Goal: Task Accomplishment & Management: Use online tool/utility

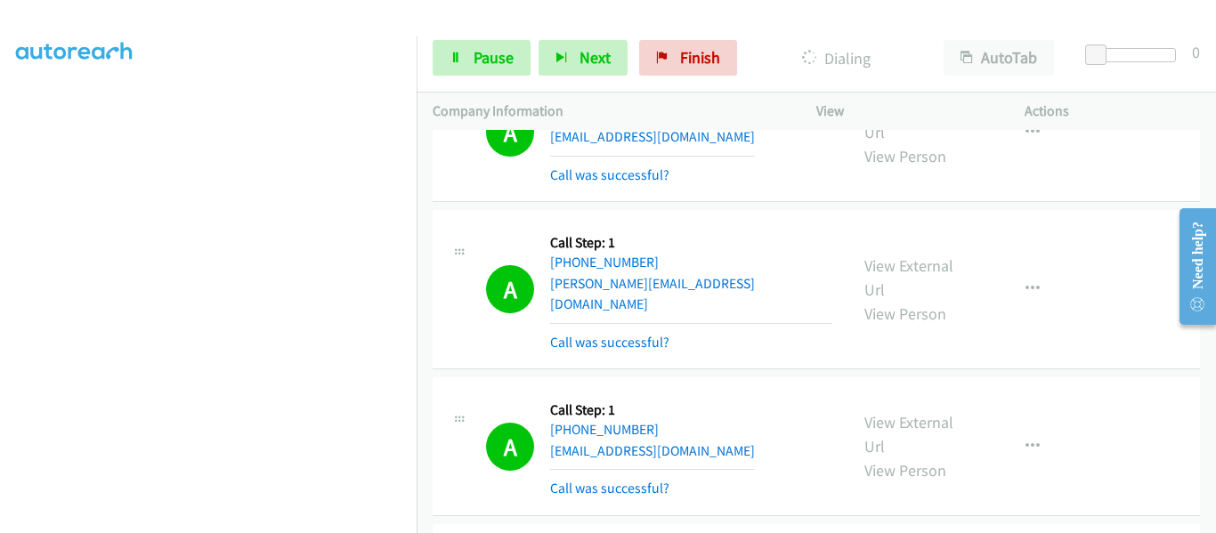
scroll to position [466, 0]
click at [452, 65] on link "Pause" at bounding box center [482, 58] width 98 height 36
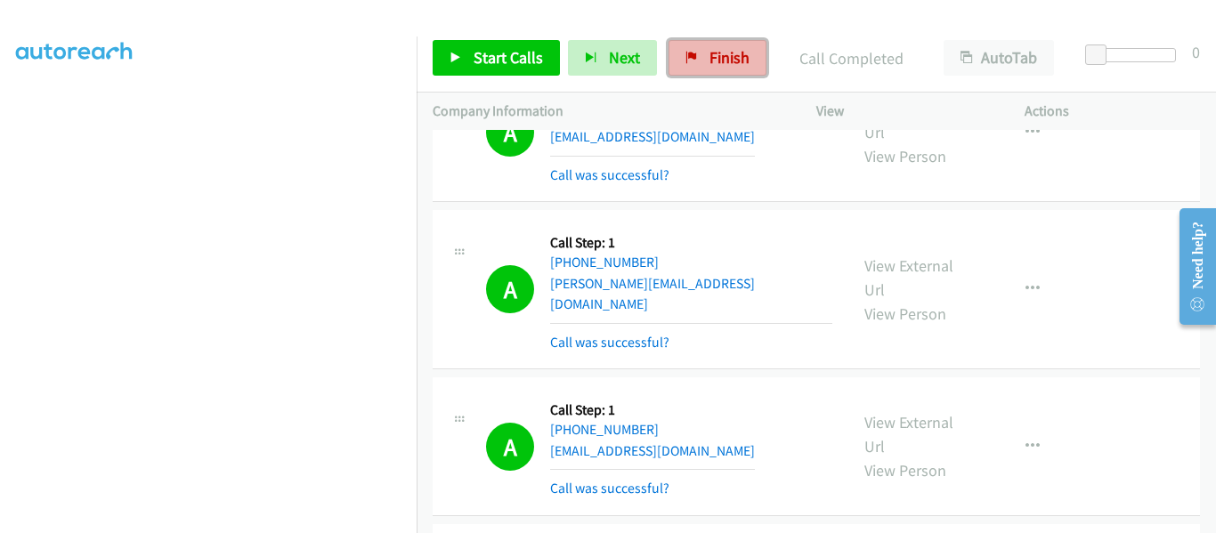
click at [723, 53] on span "Finish" at bounding box center [730, 57] width 40 height 20
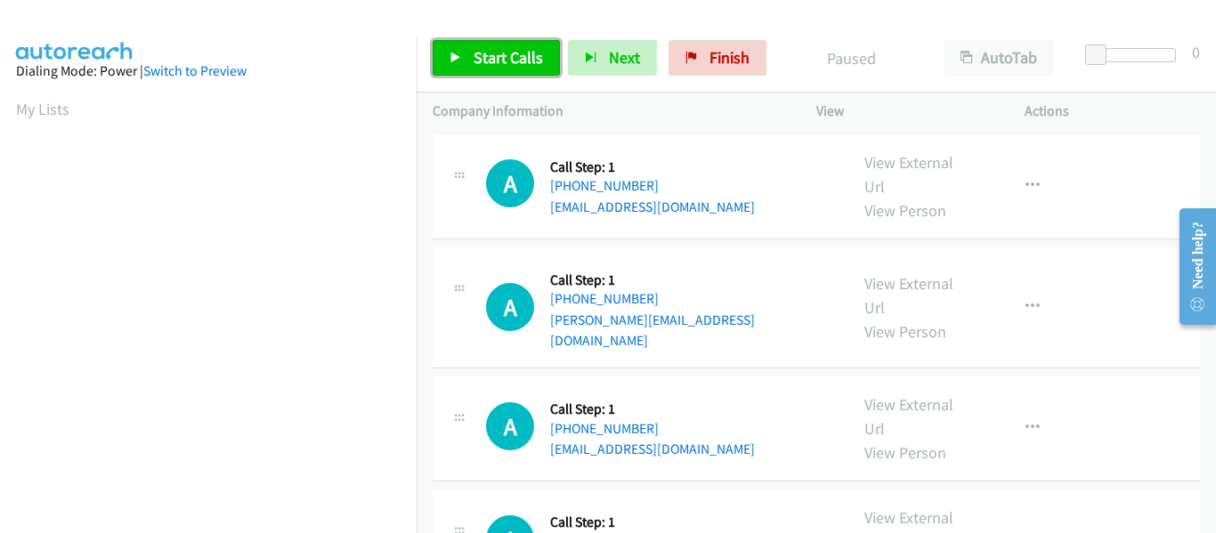
click at [457, 54] on icon at bounding box center [456, 59] width 12 height 12
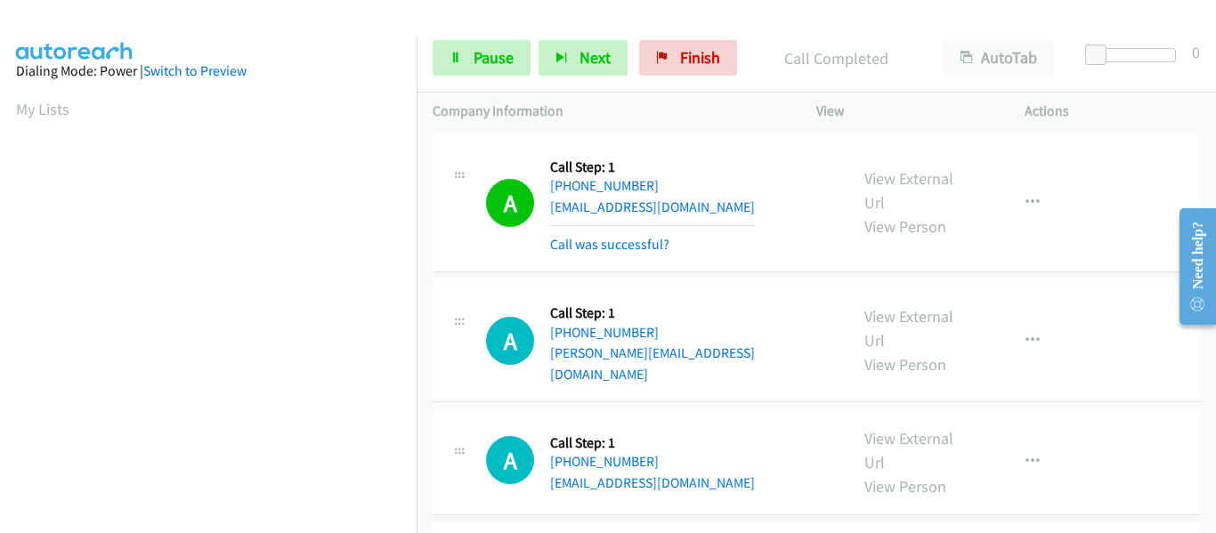
scroll to position [466, 0]
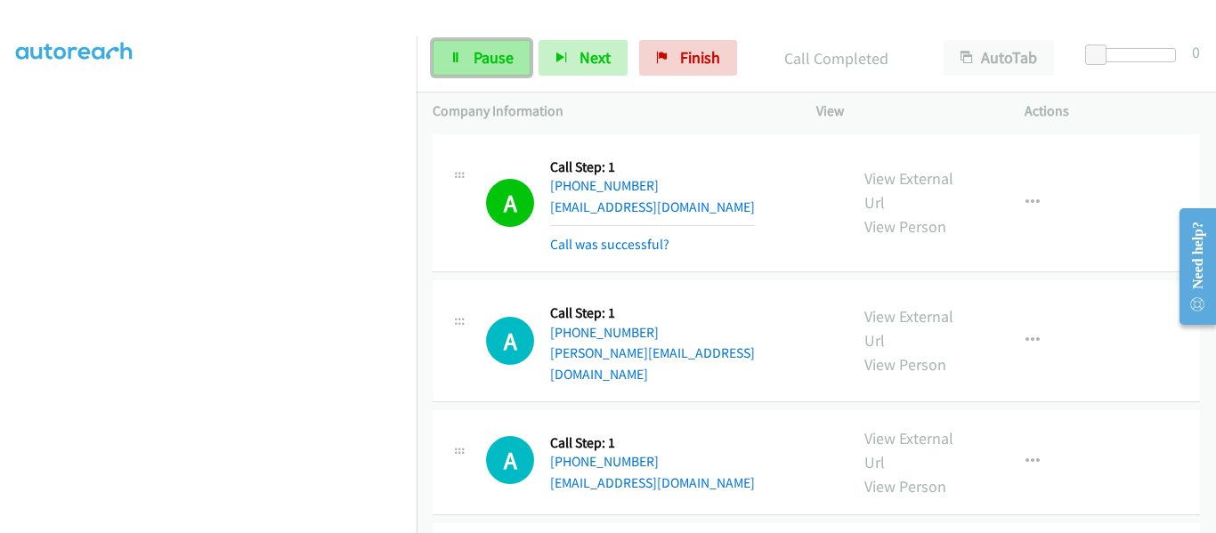
click at [462, 59] on link "Pause" at bounding box center [482, 58] width 98 height 36
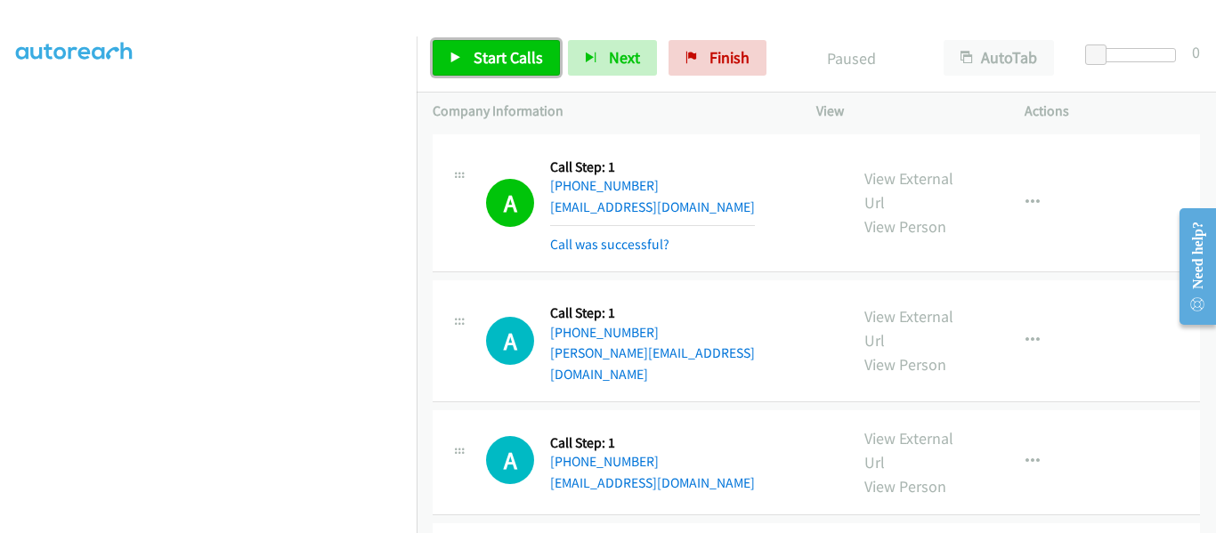
click at [454, 61] on icon at bounding box center [456, 59] width 12 height 12
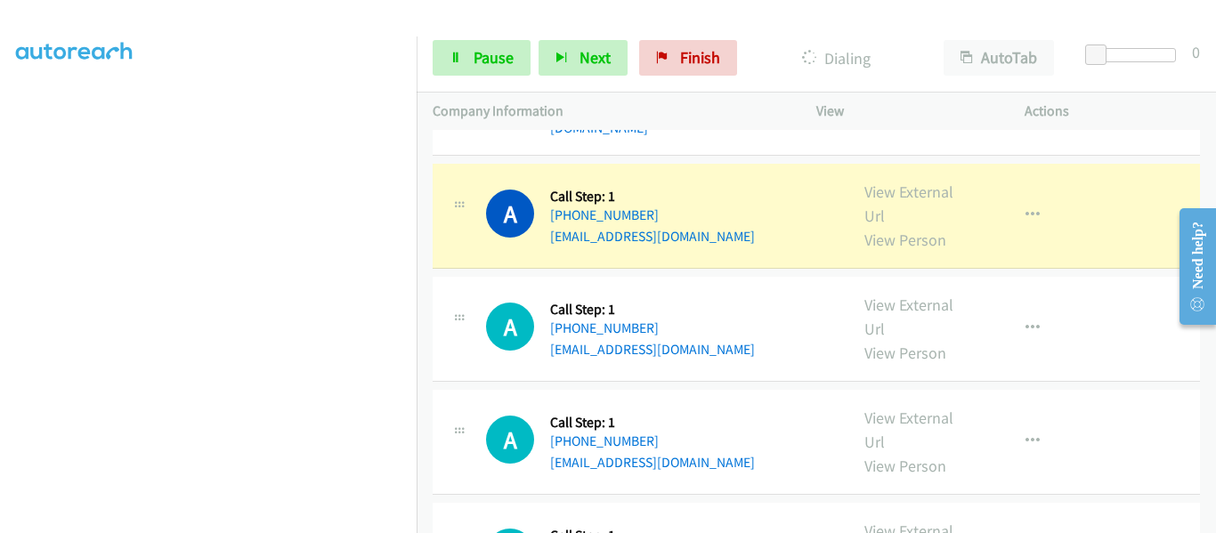
scroll to position [267, 0]
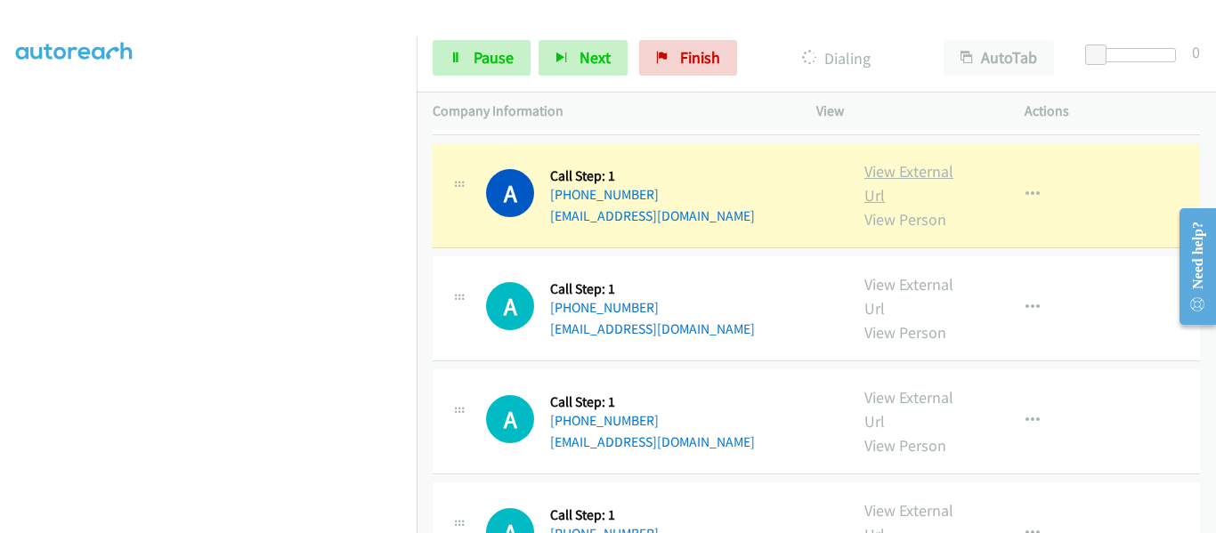
click at [920, 161] on link "View External Url" at bounding box center [909, 183] width 89 height 45
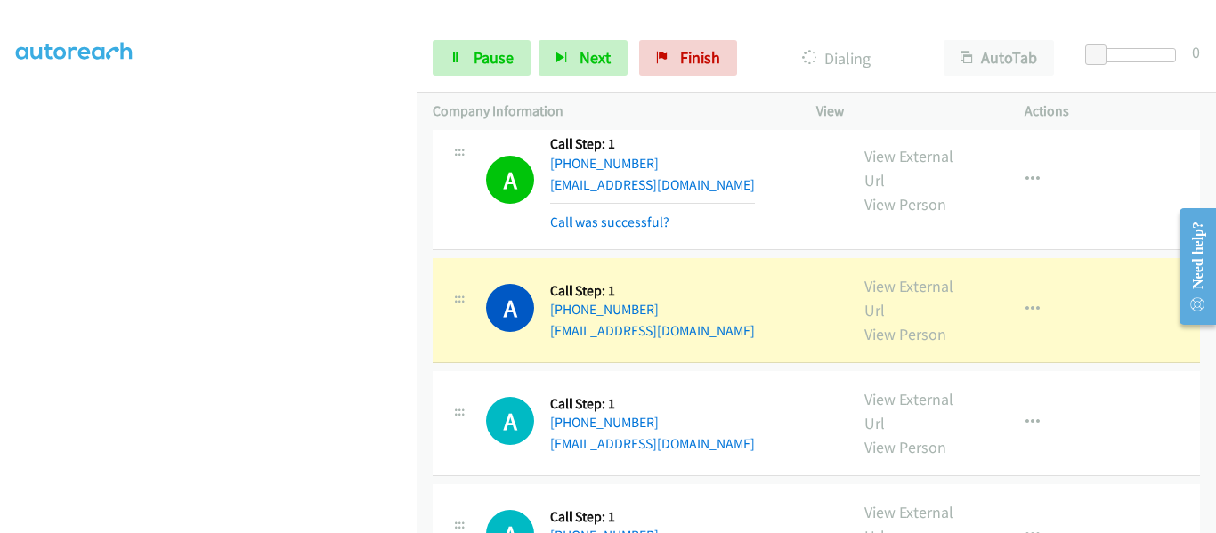
scroll to position [534, 0]
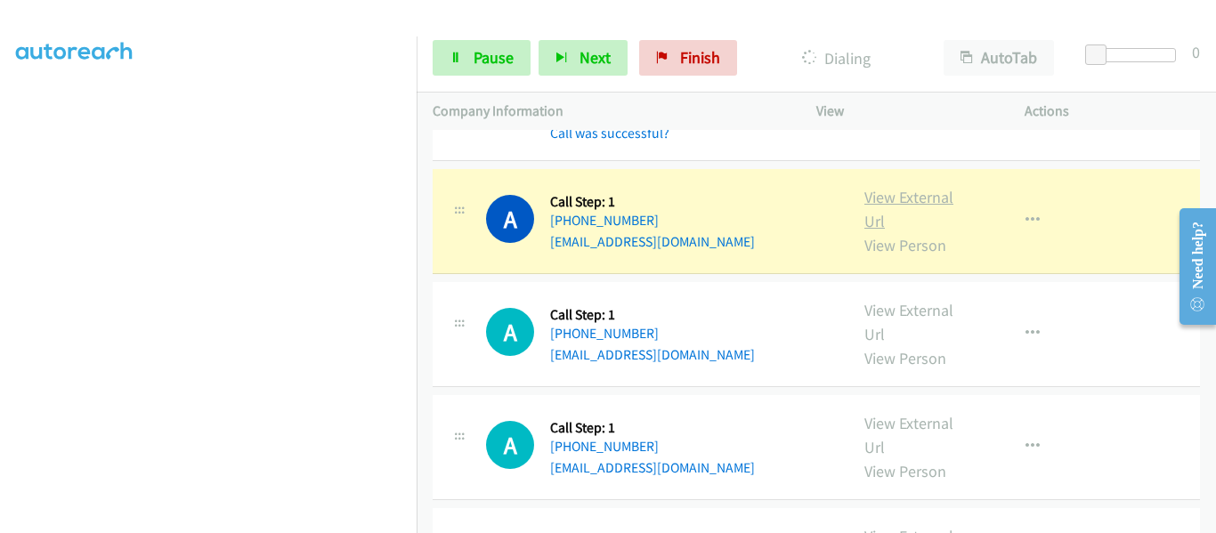
click at [898, 187] on link "View External Url" at bounding box center [909, 209] width 89 height 45
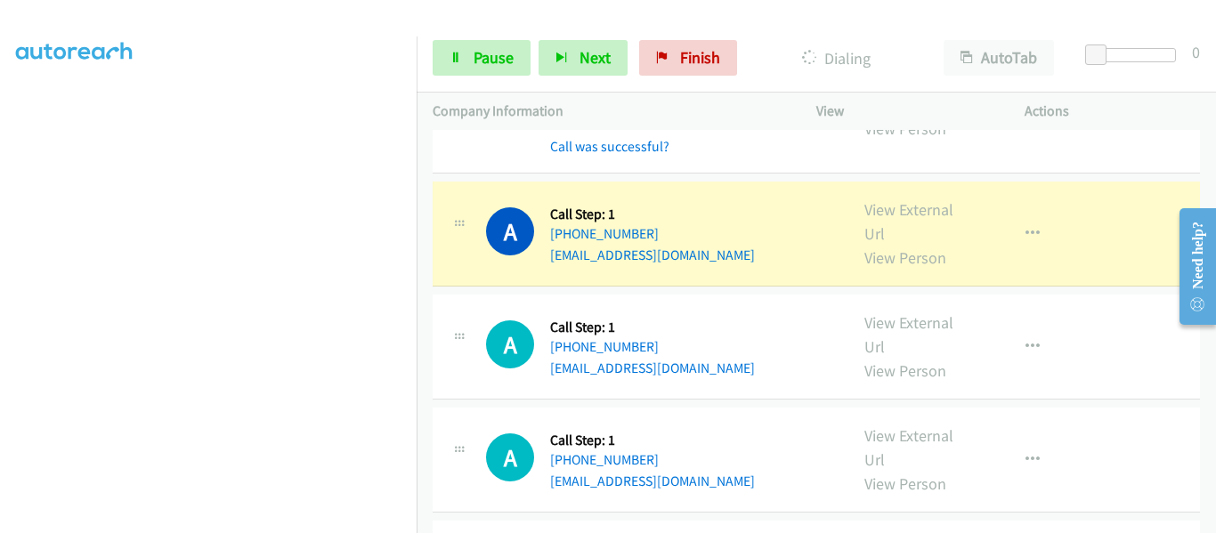
scroll to position [712, 0]
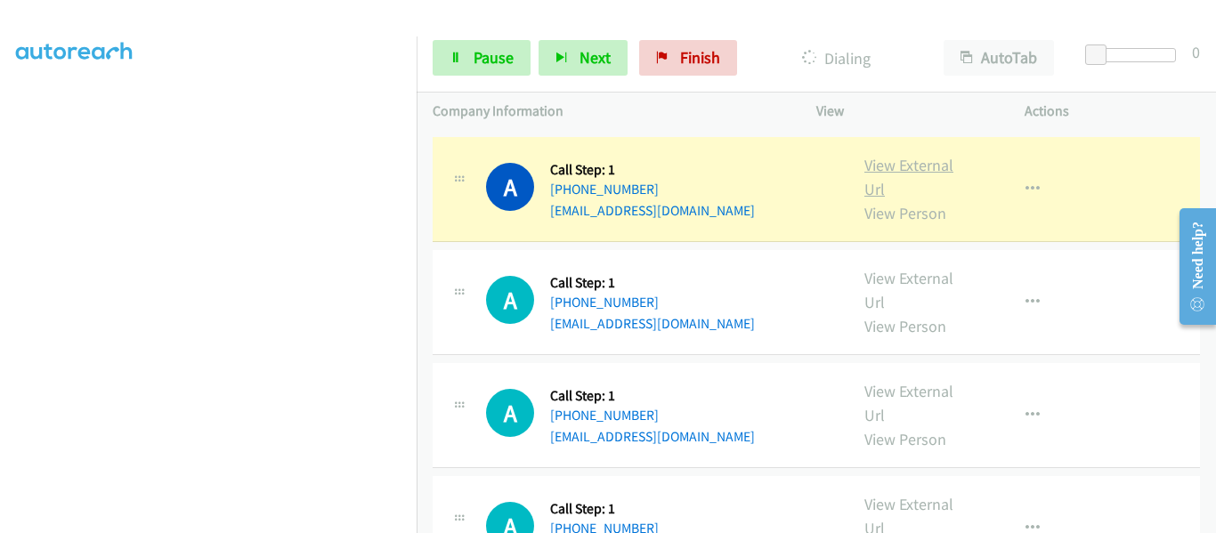
click at [906, 155] on link "View External Url" at bounding box center [909, 177] width 89 height 45
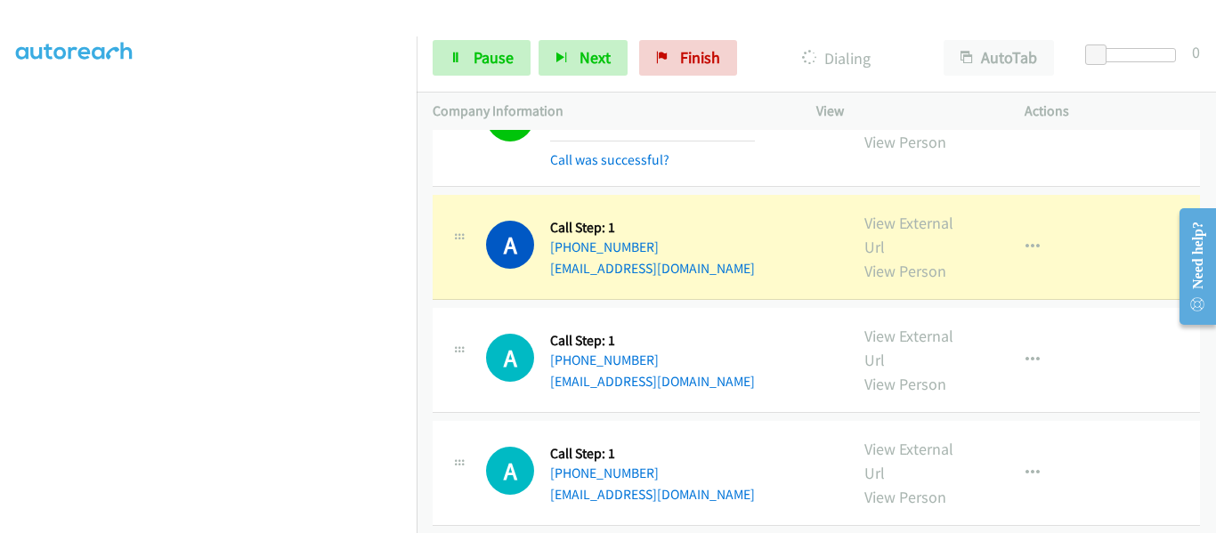
scroll to position [980, 0]
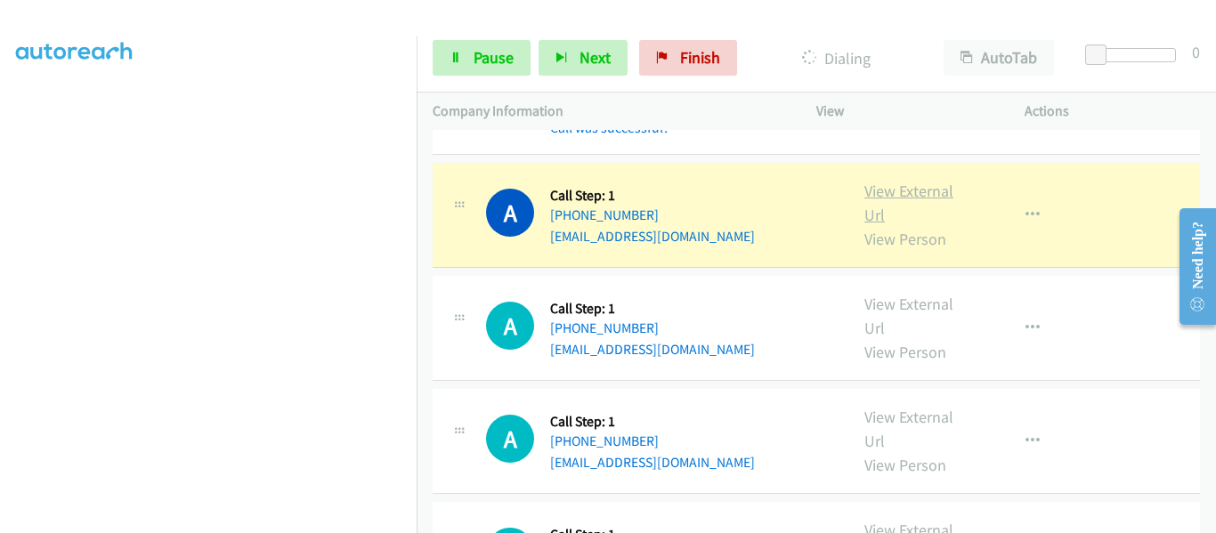
click at [898, 181] on link "View External Url" at bounding box center [909, 203] width 89 height 45
click at [457, 58] on icon at bounding box center [456, 59] width 12 height 12
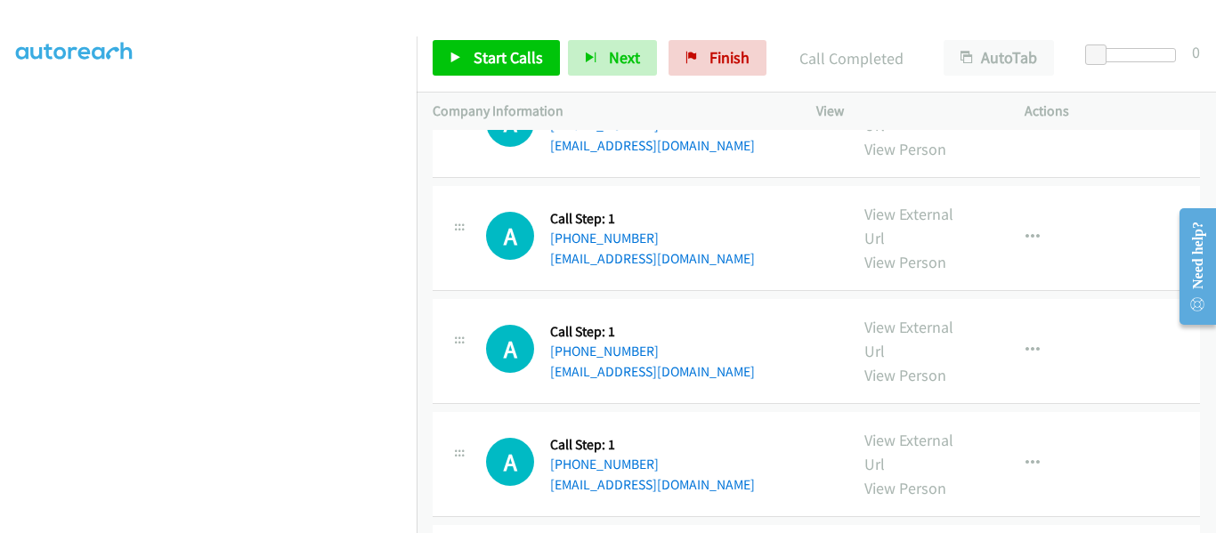
scroll to position [1336, 0]
